Goal: Task Accomplishment & Management: Use online tool/utility

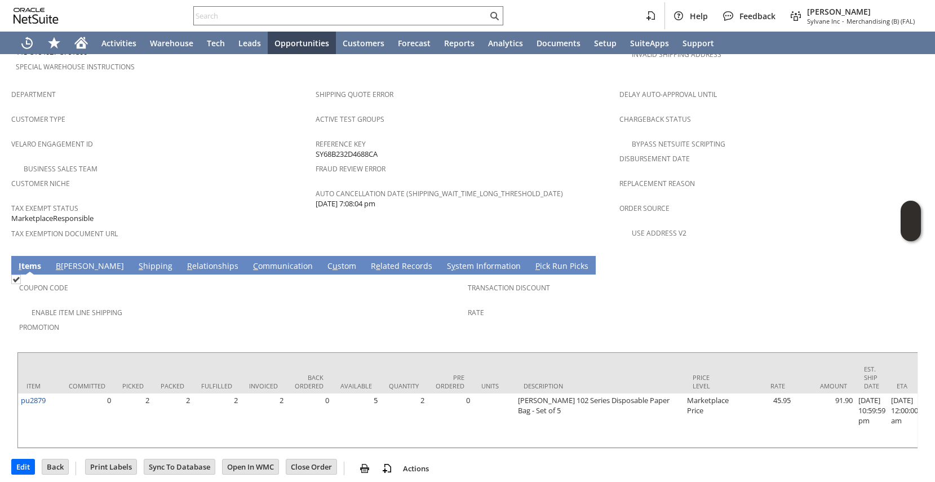
scroll to position [0, 869]
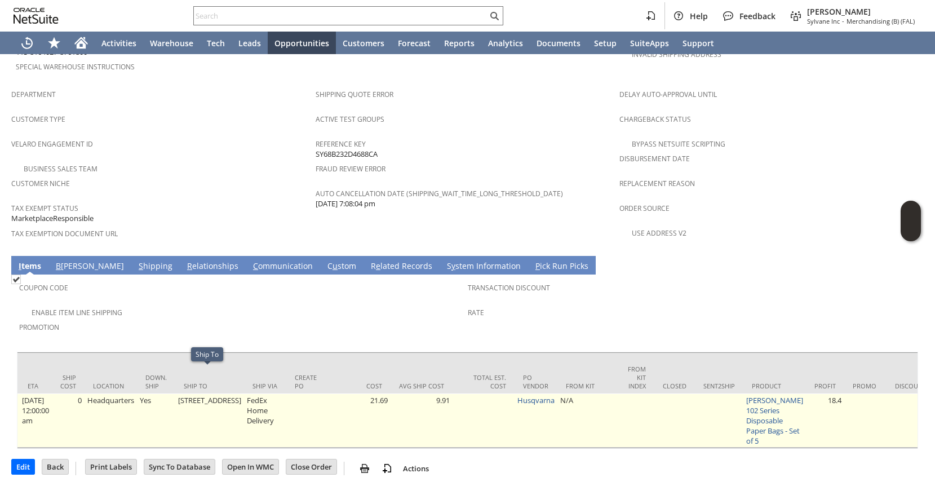
click at [179, 427] on tr "pu2879 0 2 2 2 2 0 5 2 0 Pullman-Holt 102 Series Disposable Paper Bag - Set of …" at bounding box center [584, 421] width 2870 height 54
click at [156, 430] on td "Yes" at bounding box center [156, 421] width 38 height 54
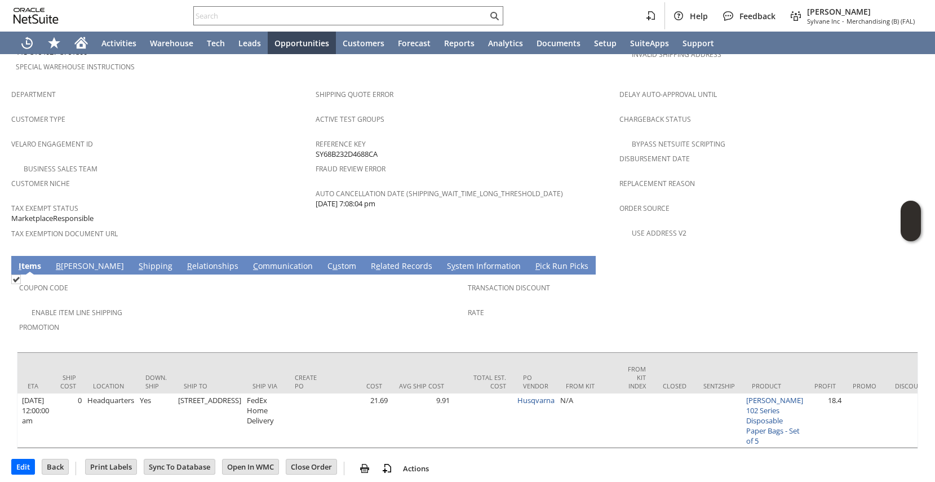
scroll to position [0, 0]
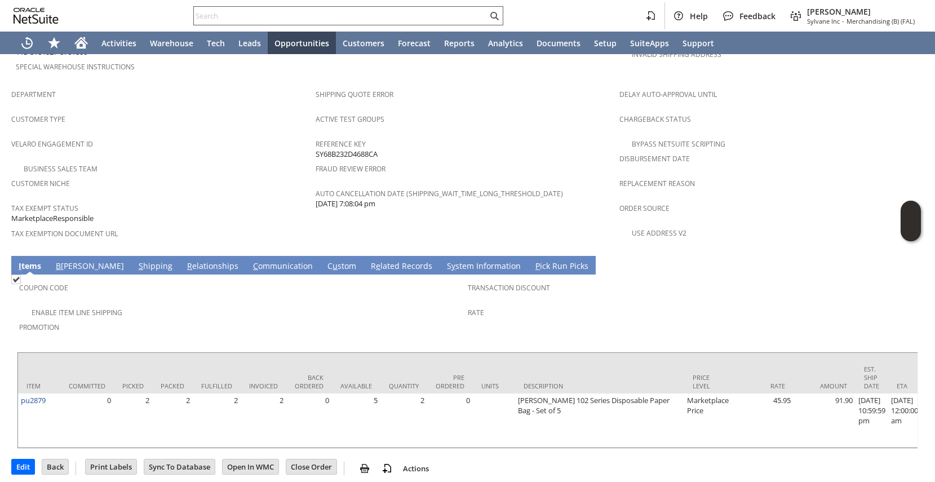
click at [301, 15] on input "text" at bounding box center [341, 16] width 294 height 14
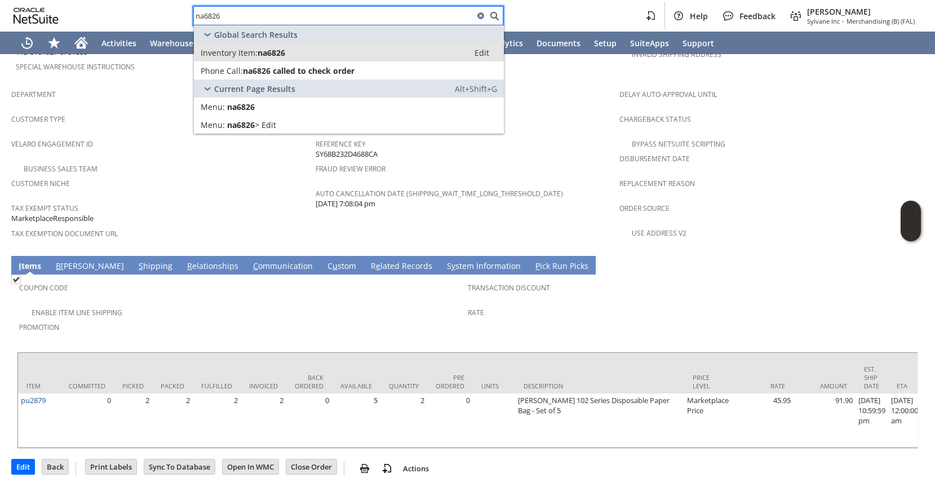
type input "na6826"
click at [303, 50] on div "Inventory Item: na6826" at bounding box center [332, 52] width 262 height 11
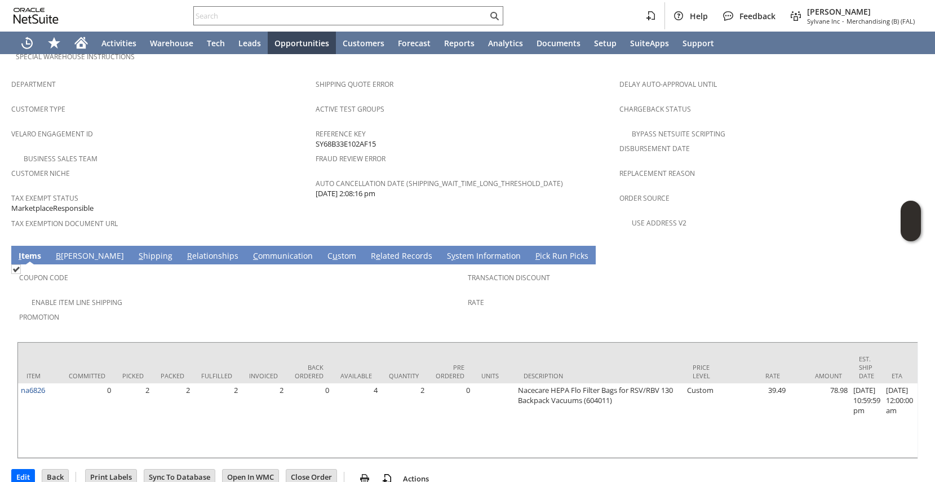
scroll to position [0, 869]
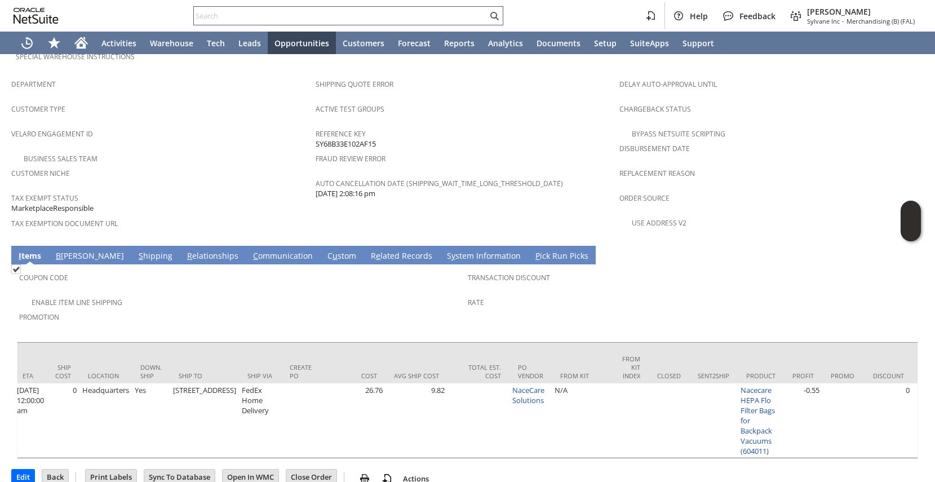
click at [230, 18] on input "text" at bounding box center [341, 16] width 294 height 14
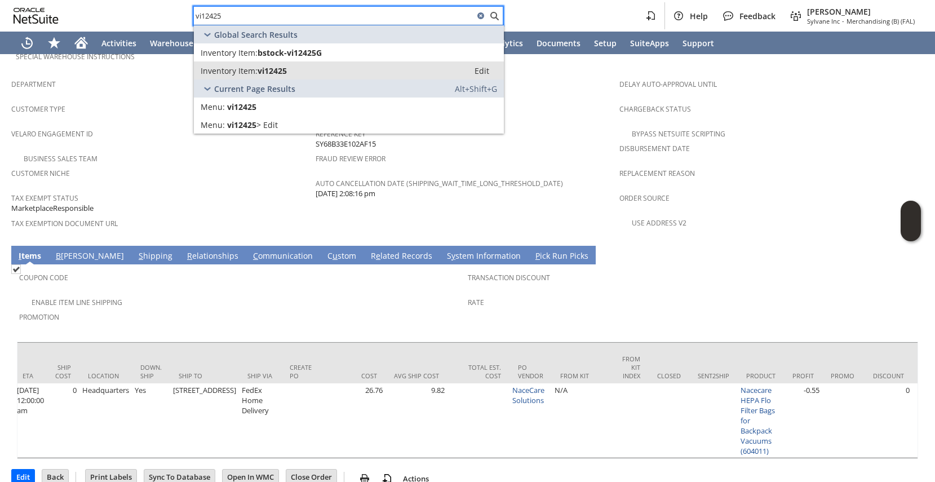
type input "vi12425"
click at [233, 69] on span "Inventory Item:" at bounding box center [229, 70] width 57 height 11
